Goal: Information Seeking & Learning: Understand process/instructions

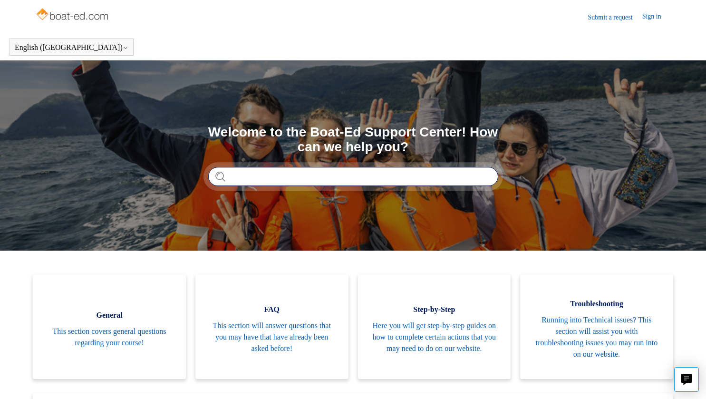
click at [257, 181] on input "Search" at bounding box center [353, 176] width 290 height 19
type input "**********"
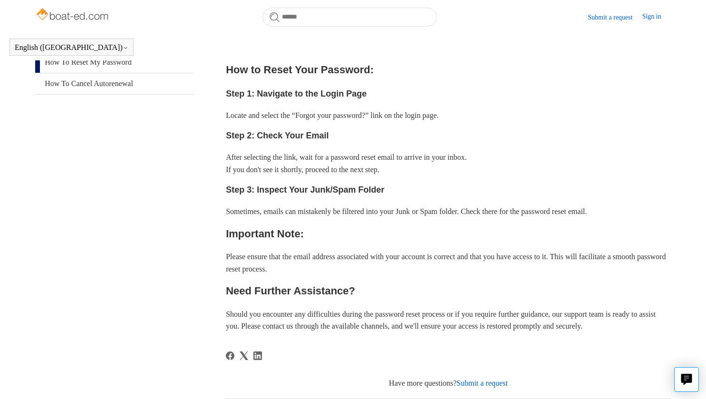
click at [180, 172] on aside "Articles in this section How To Replace a Lost or Damaged Boater Education Card…" at bounding box center [114, 238] width 159 height 558
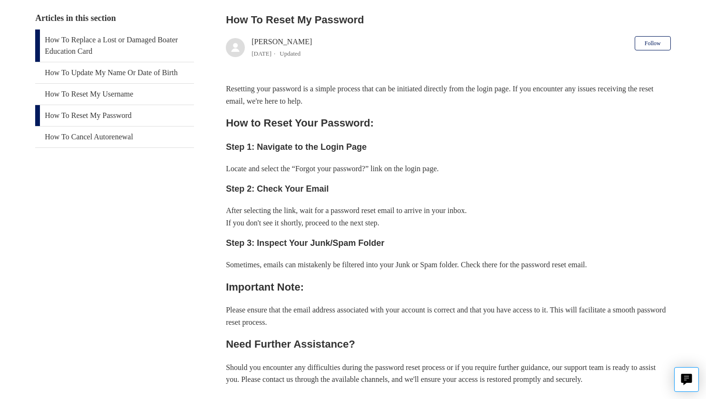
scroll to position [209, 0]
